Goal: Communication & Community: Connect with others

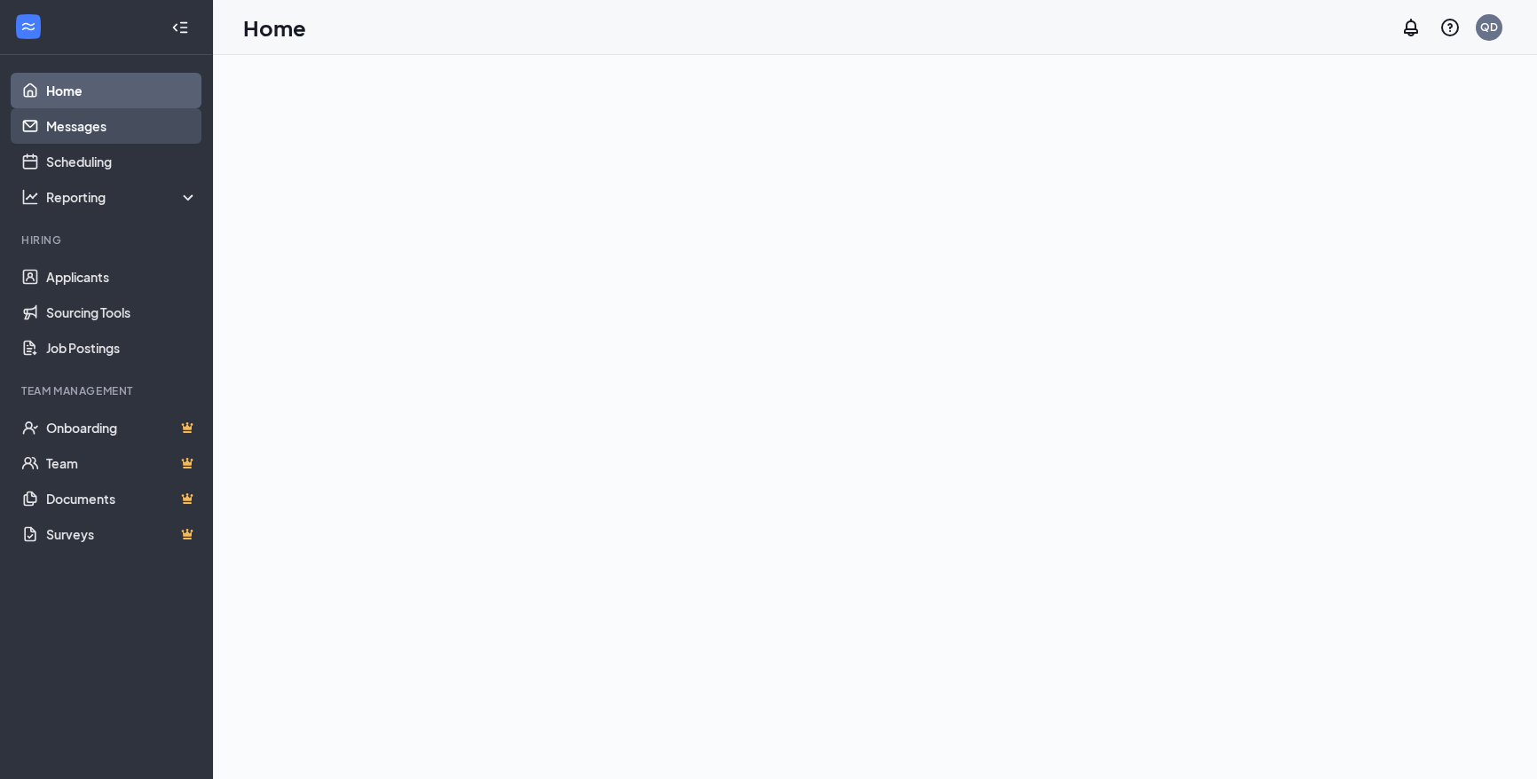
click at [114, 117] on link "Messages" at bounding box center [122, 126] width 152 height 36
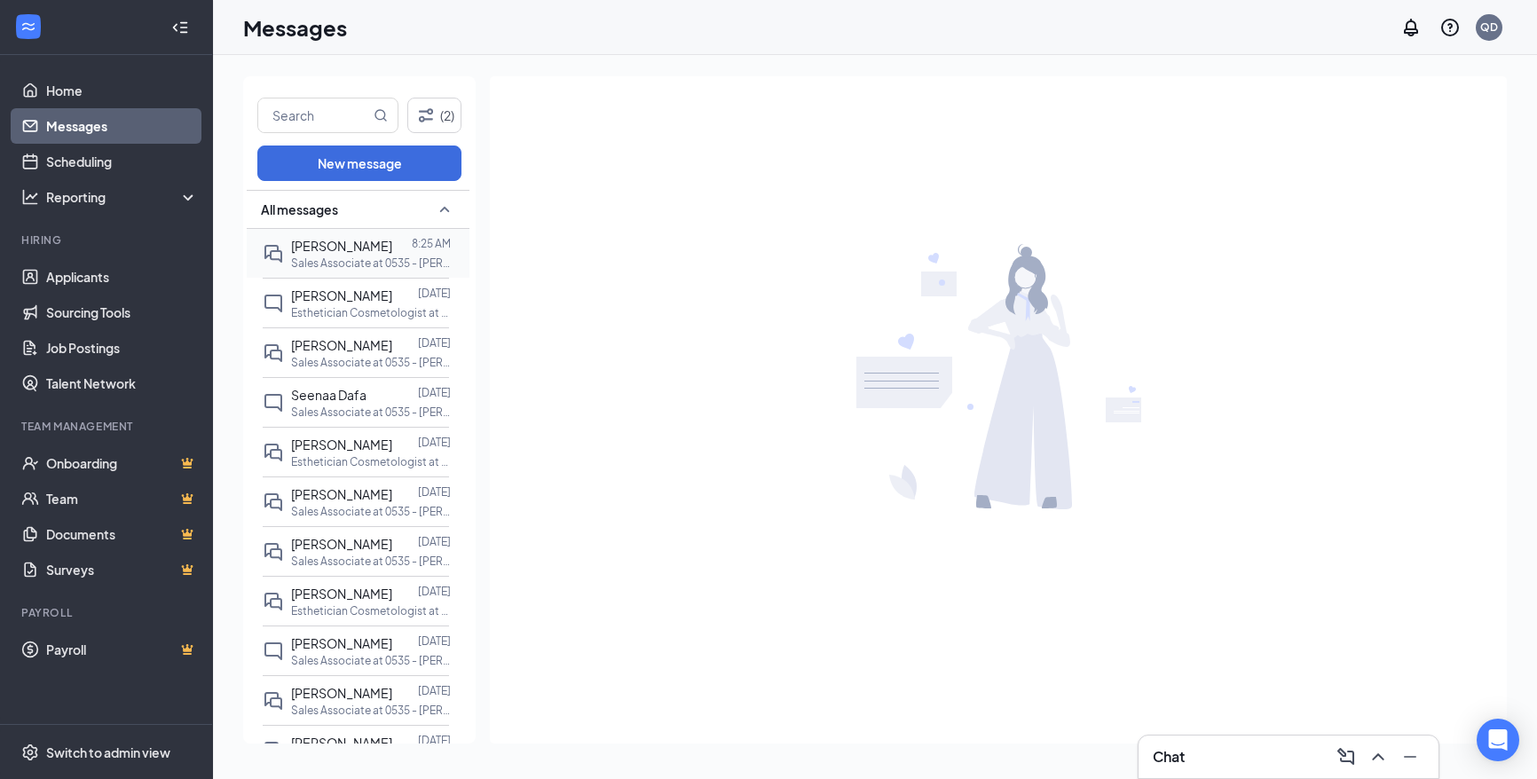
click at [344, 241] on span "[PERSON_NAME]" at bounding box center [341, 246] width 101 height 16
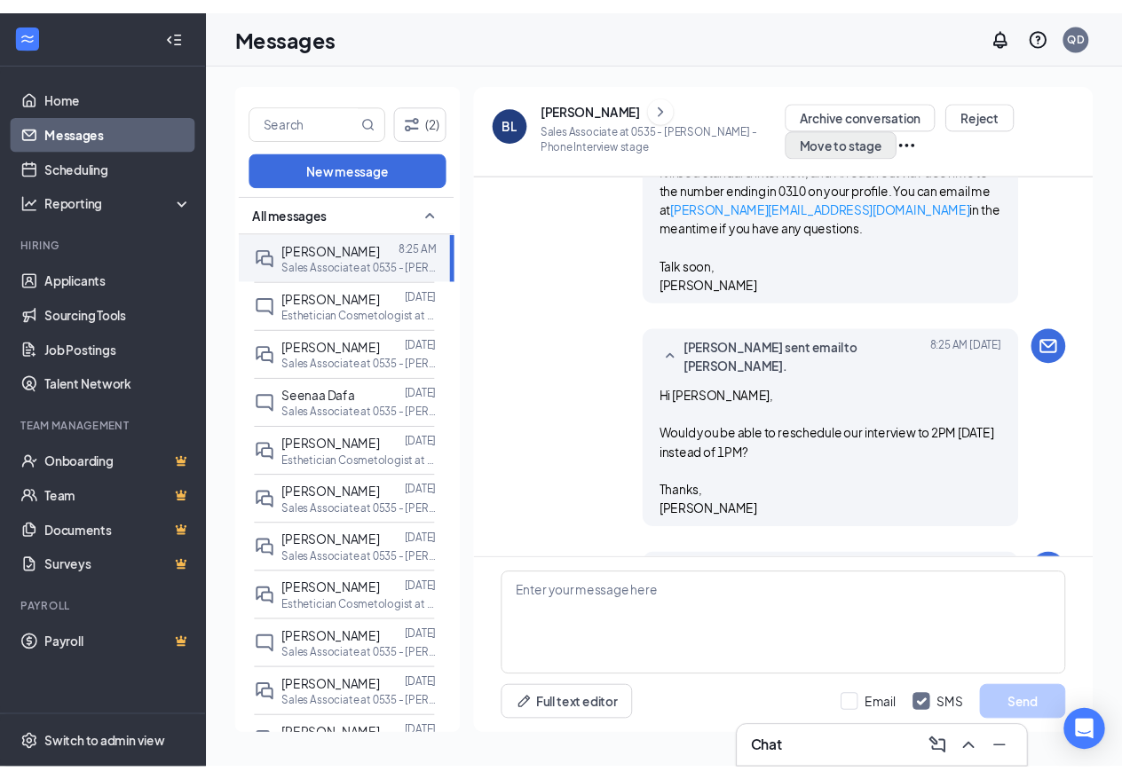
scroll to position [1753, 0]
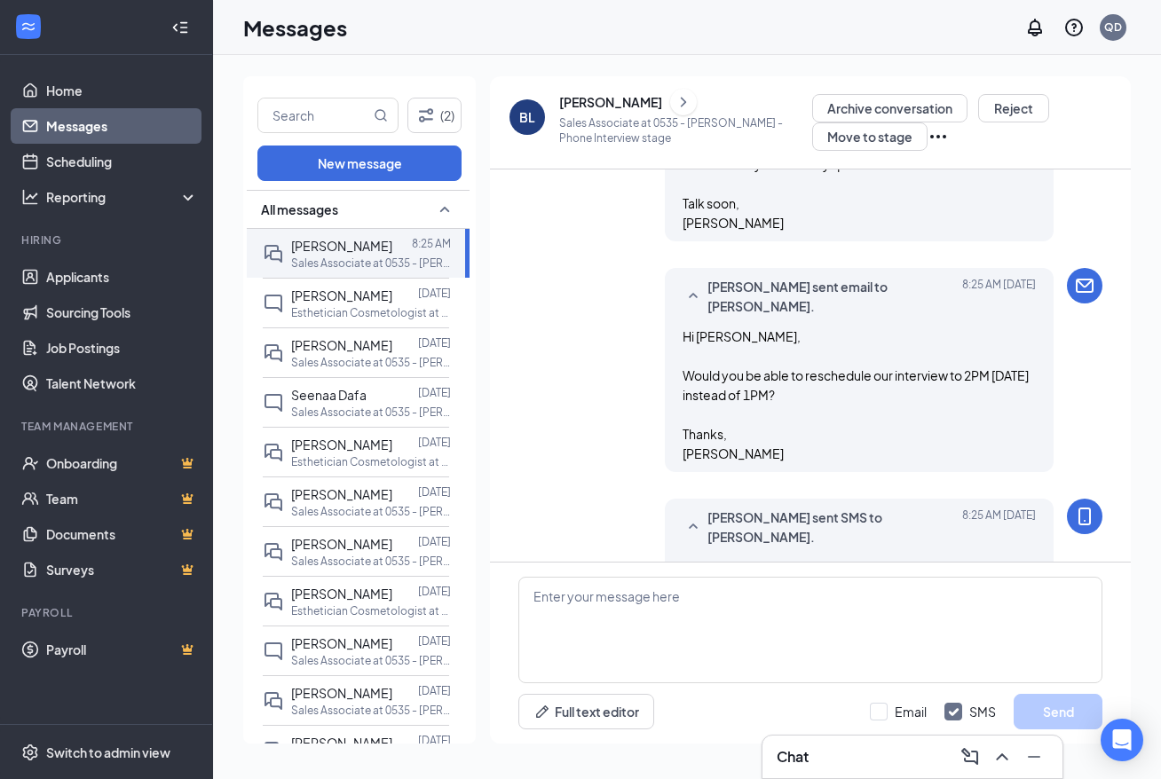
click at [591, 99] on div "[PERSON_NAME]" at bounding box center [610, 102] width 103 height 18
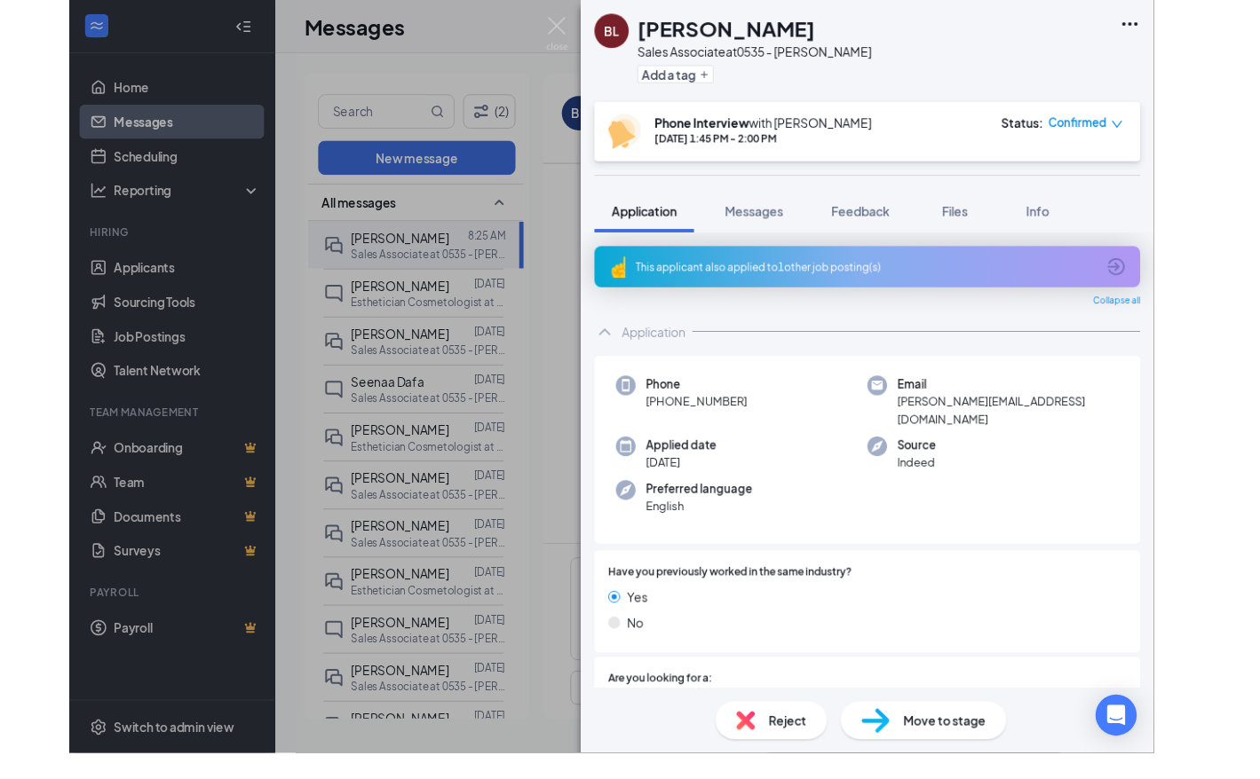
scroll to position [1771, 0]
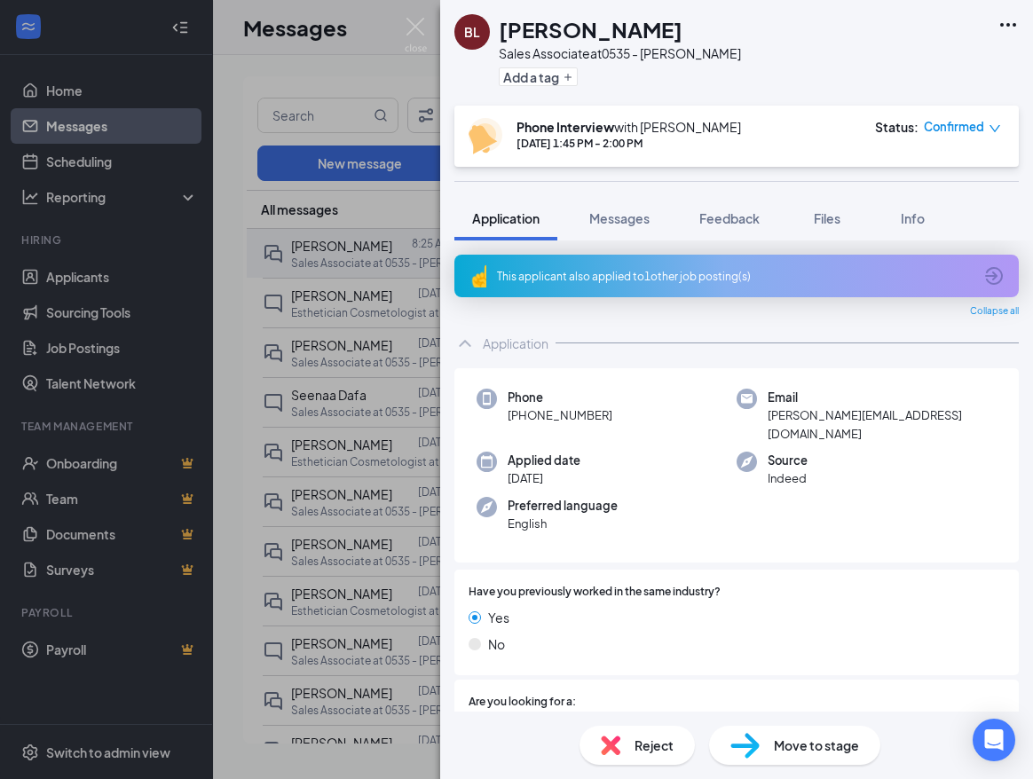
click at [784, 43] on div "[PERSON_NAME] Sales Associate at 0535 - [PERSON_NAME] Add a tag" at bounding box center [736, 53] width 593 height 106
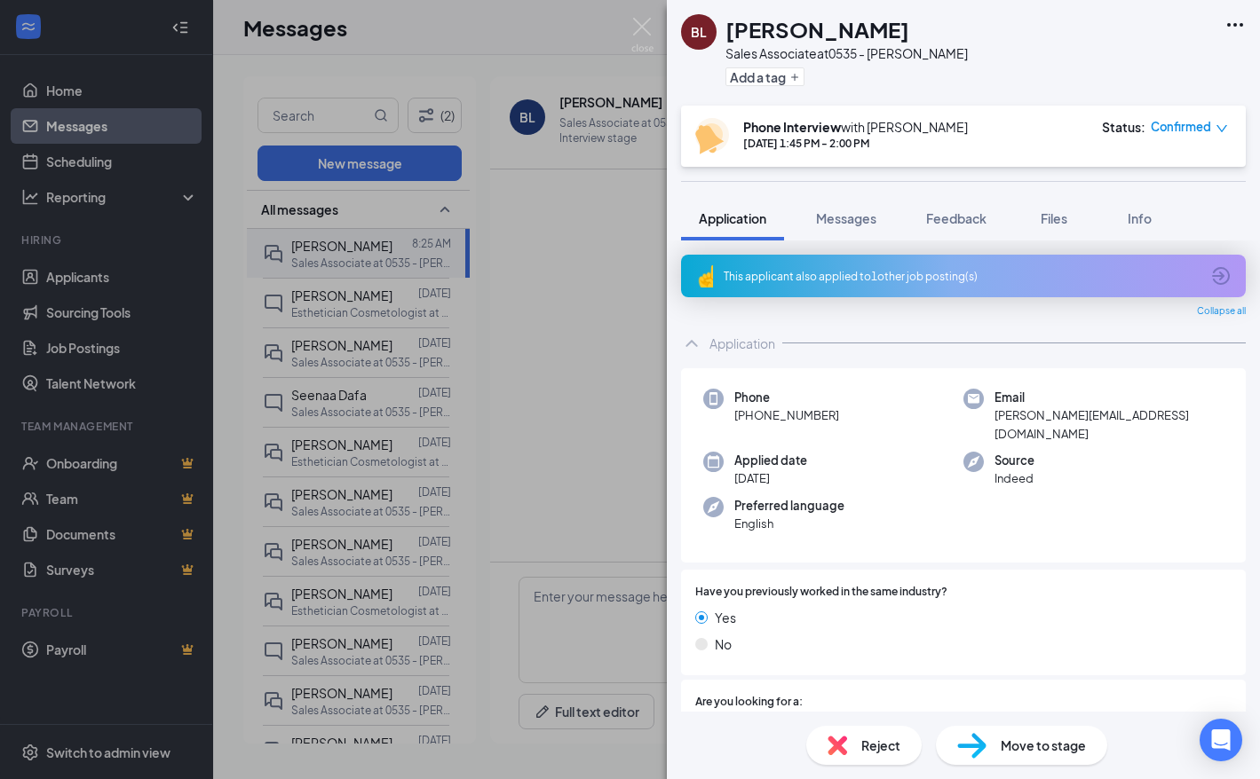
scroll to position [1604, 0]
click at [649, 21] on img at bounding box center [642, 35] width 22 height 35
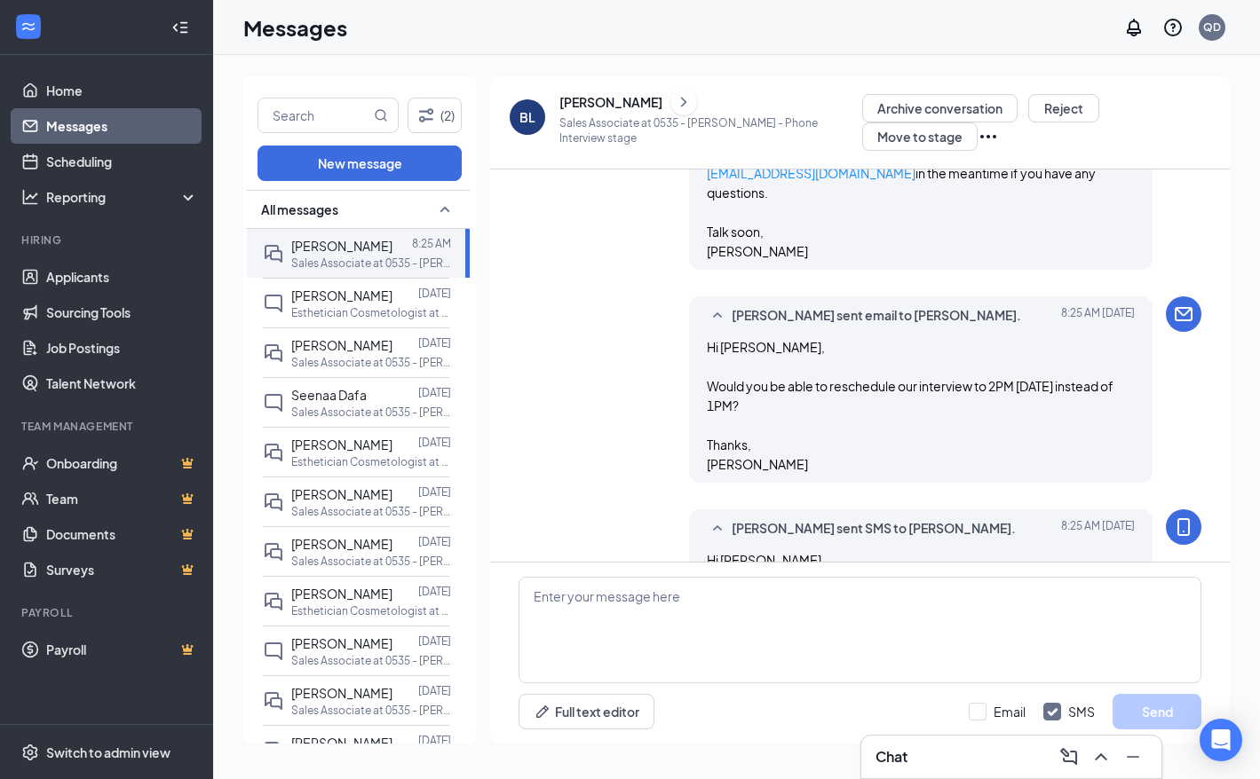
scroll to position [1687, 0]
